Goal: Information Seeking & Learning: Learn about a topic

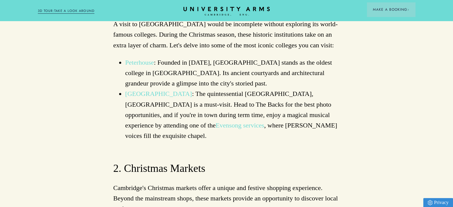
scroll to position [685, 0]
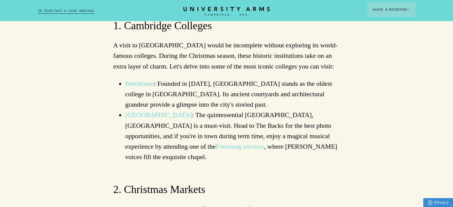
click at [216, 143] on link "Evensong services" at bounding box center [240, 146] width 49 height 7
click at [174, 111] on link "[GEOGRAPHIC_DATA]" at bounding box center [158, 114] width 67 height 7
drag, startPoint x: 183, startPoint y: 192, endPoint x: 151, endPoint y: 192, distance: 31.3
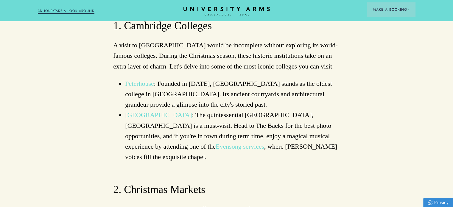
drag, startPoint x: 184, startPoint y: 192, endPoint x: 147, endPoint y: 191, distance: 36.6
copy li "[PERSON_NAME] Piece"
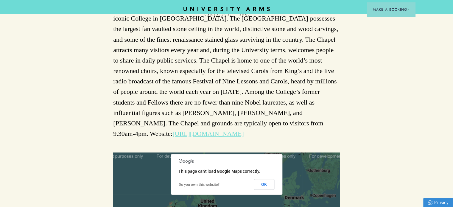
scroll to position [60, 0]
